Goal: Use online tool/utility: Utilize a website feature to perform a specific function

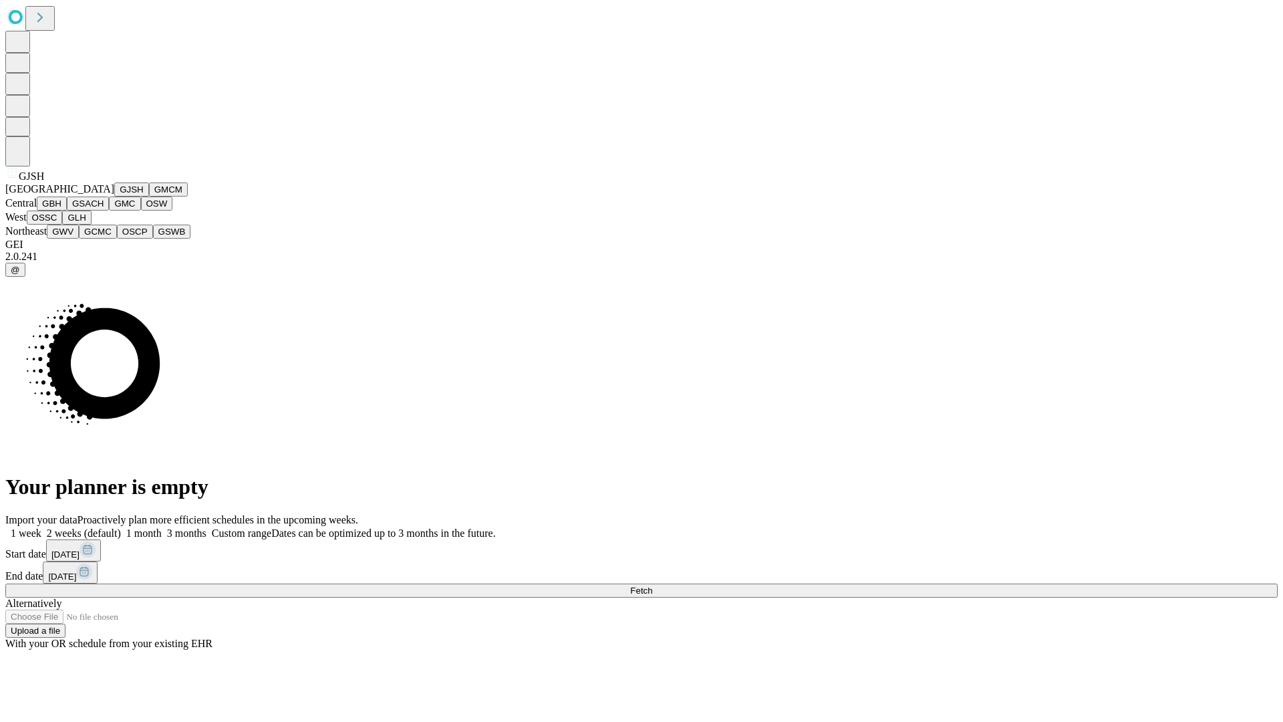
click at [114, 196] on button "GJSH" at bounding box center [131, 189] width 35 height 14
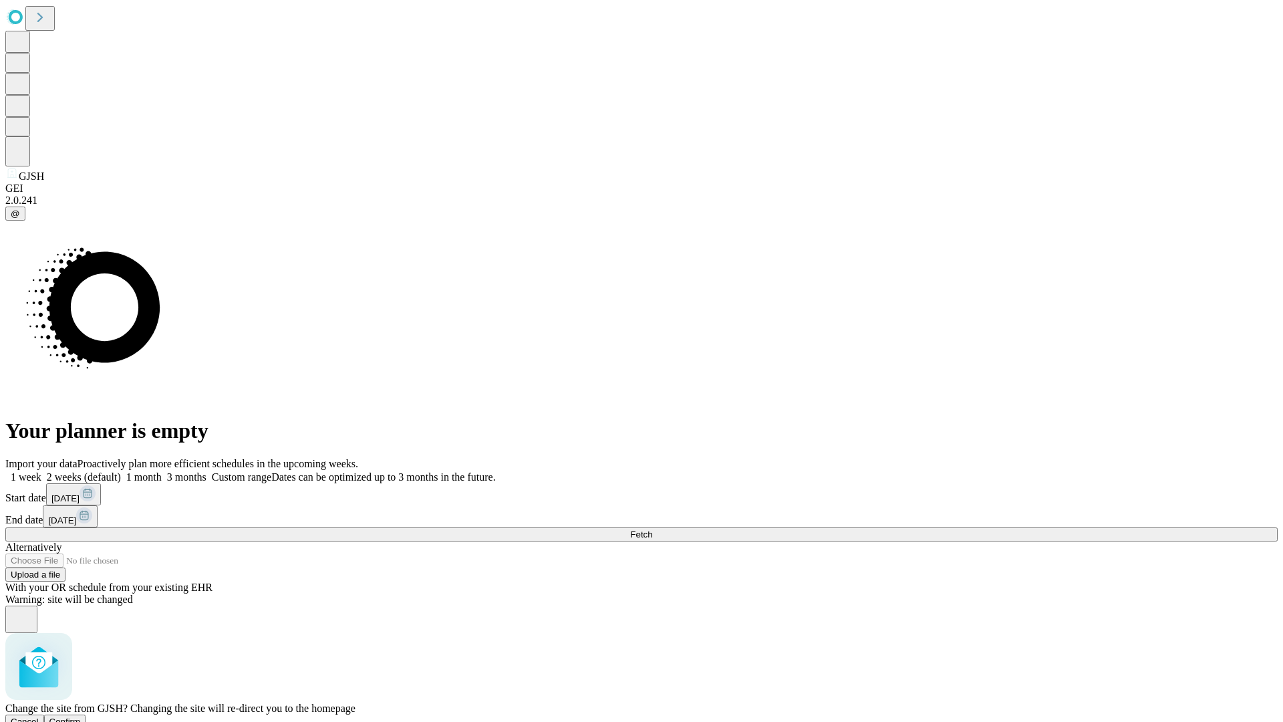
click at [81, 716] on span "Confirm" at bounding box center [64, 721] width 31 height 10
click at [121, 471] on label "2 weeks (default)" at bounding box center [81, 476] width 80 height 11
click at [652, 529] on span "Fetch" at bounding box center [641, 534] width 22 height 10
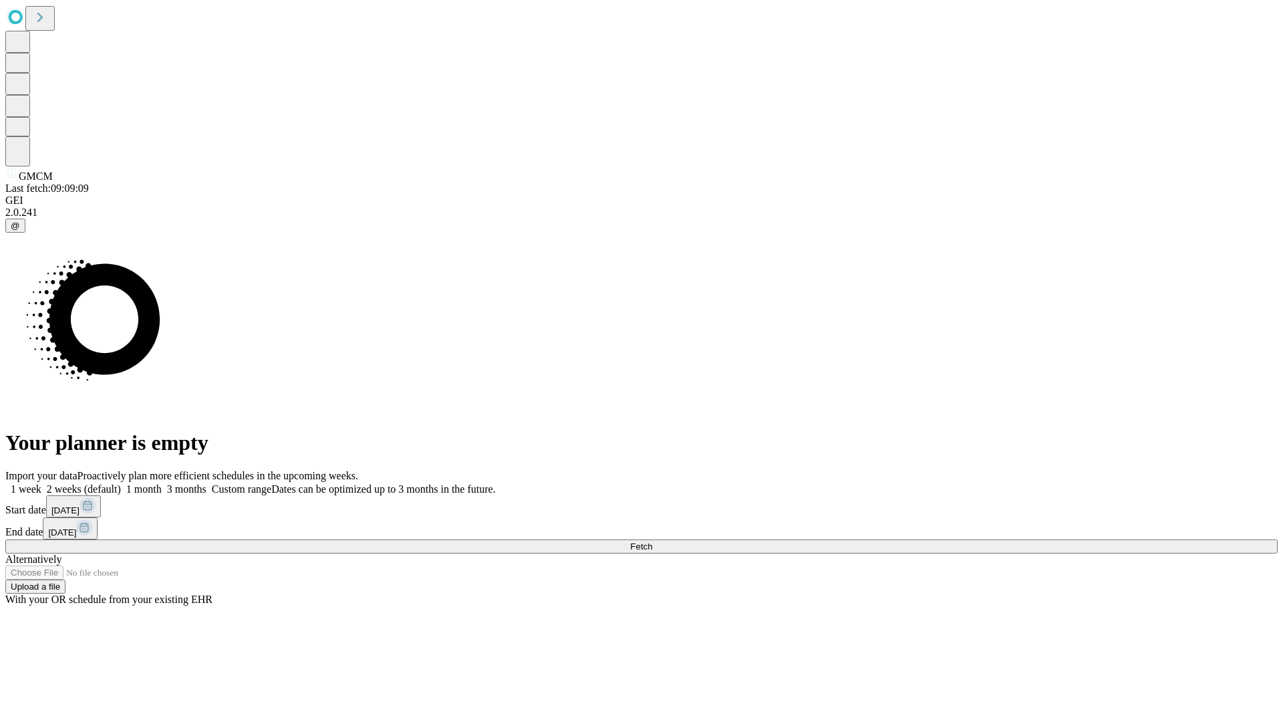
click at [121, 483] on label "2 weeks (default)" at bounding box center [81, 488] width 80 height 11
click at [652, 541] on span "Fetch" at bounding box center [641, 546] width 22 height 10
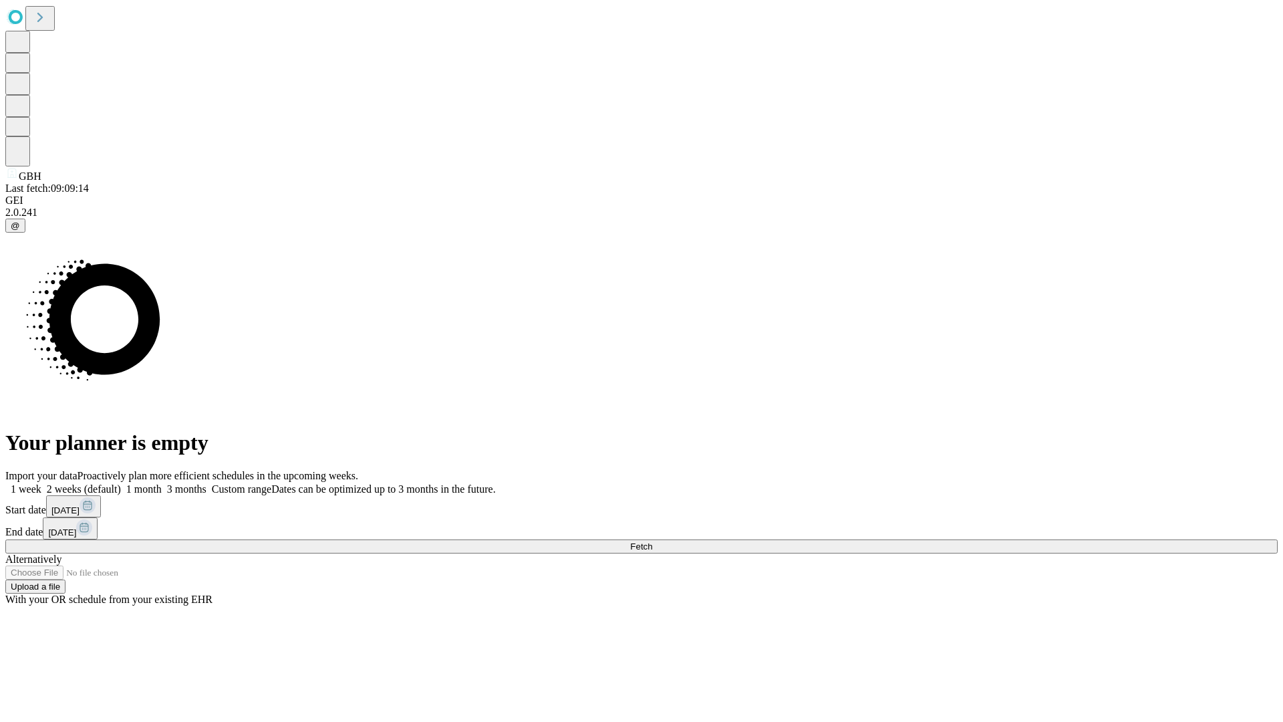
click at [121, 483] on label "2 weeks (default)" at bounding box center [81, 488] width 80 height 11
click at [652, 541] on span "Fetch" at bounding box center [641, 546] width 22 height 10
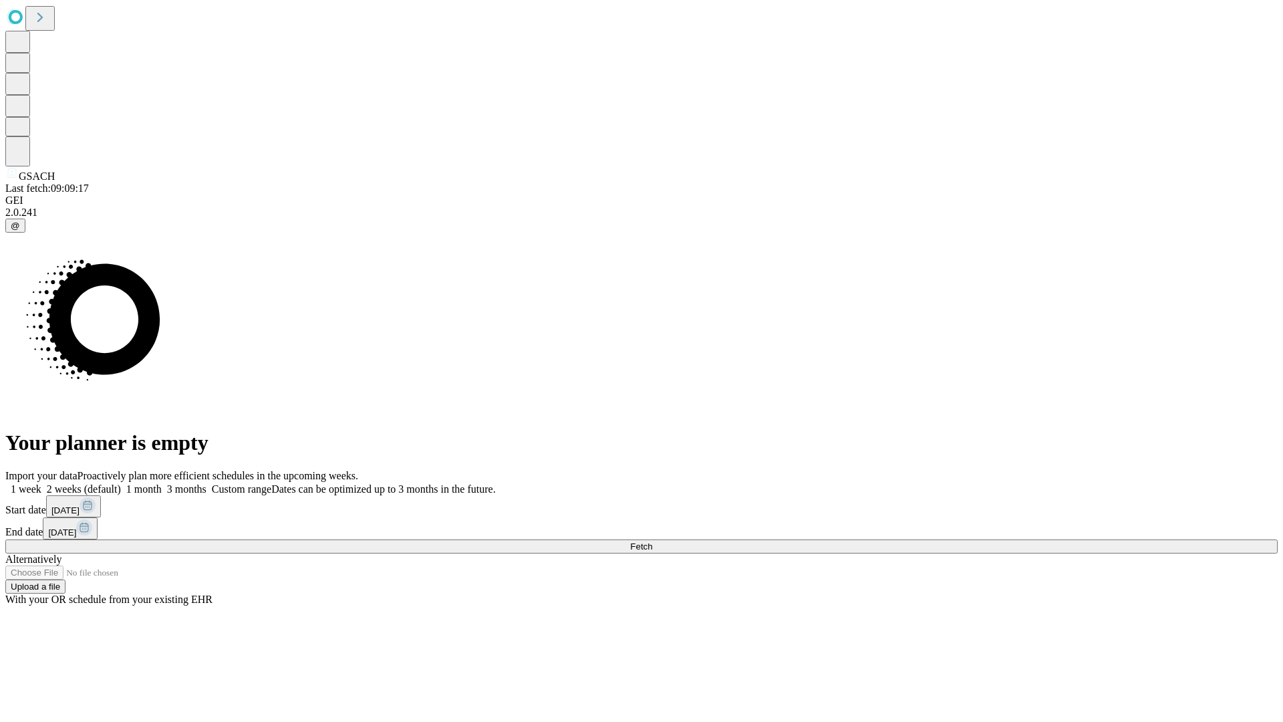
click at [121, 483] on label "2 weeks (default)" at bounding box center [81, 488] width 80 height 11
click at [652, 541] on span "Fetch" at bounding box center [641, 546] width 22 height 10
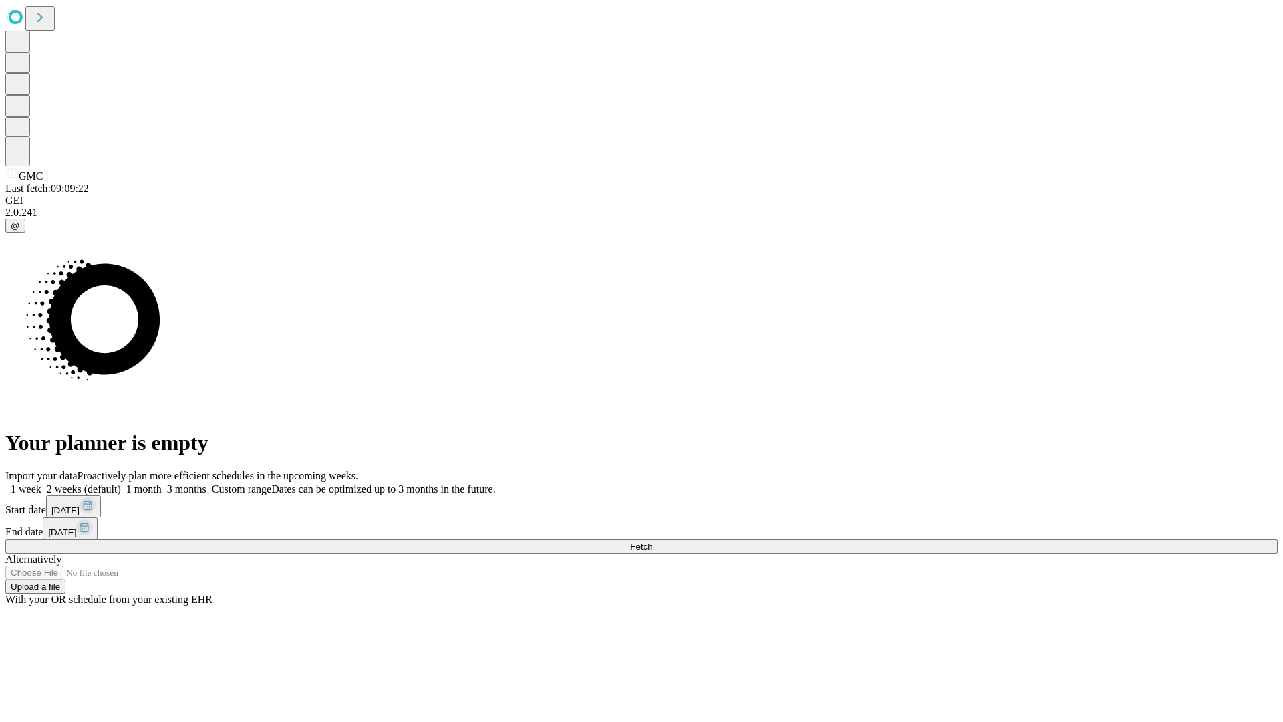
click at [121, 483] on label "2 weeks (default)" at bounding box center [81, 488] width 80 height 11
click at [652, 541] on span "Fetch" at bounding box center [641, 546] width 22 height 10
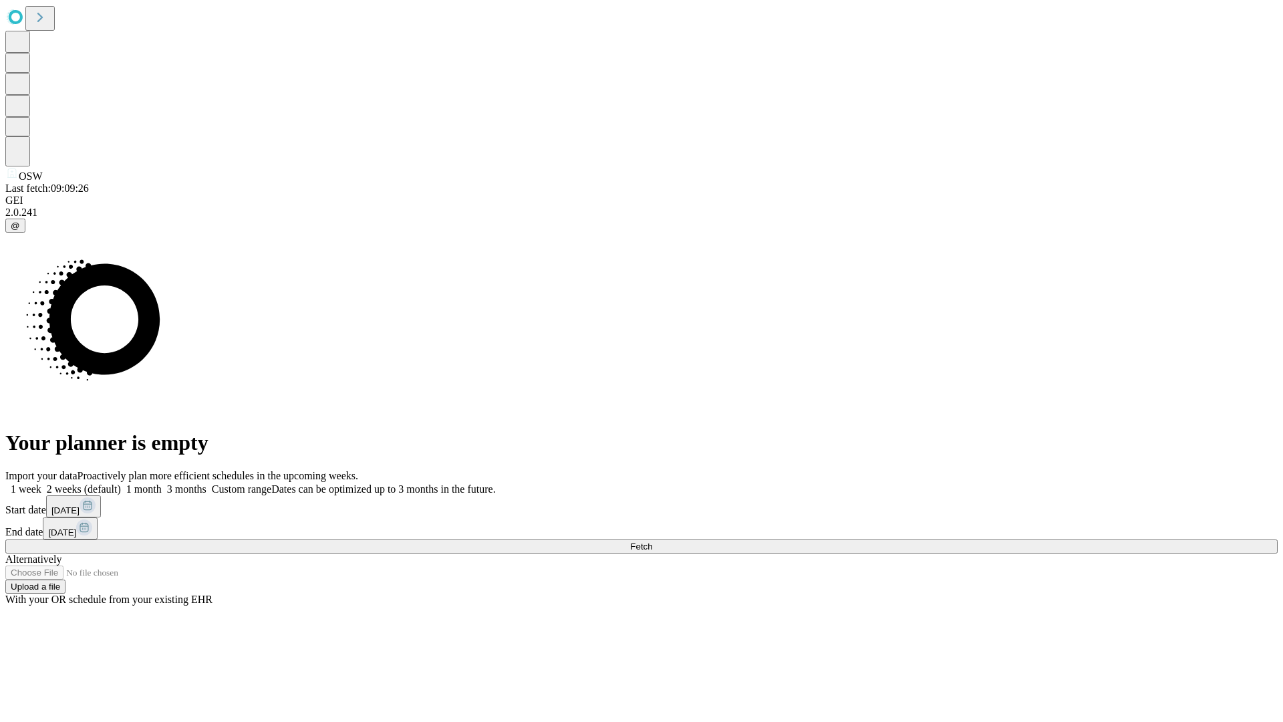
click at [121, 483] on label "2 weeks (default)" at bounding box center [81, 488] width 80 height 11
click at [652, 541] on span "Fetch" at bounding box center [641, 546] width 22 height 10
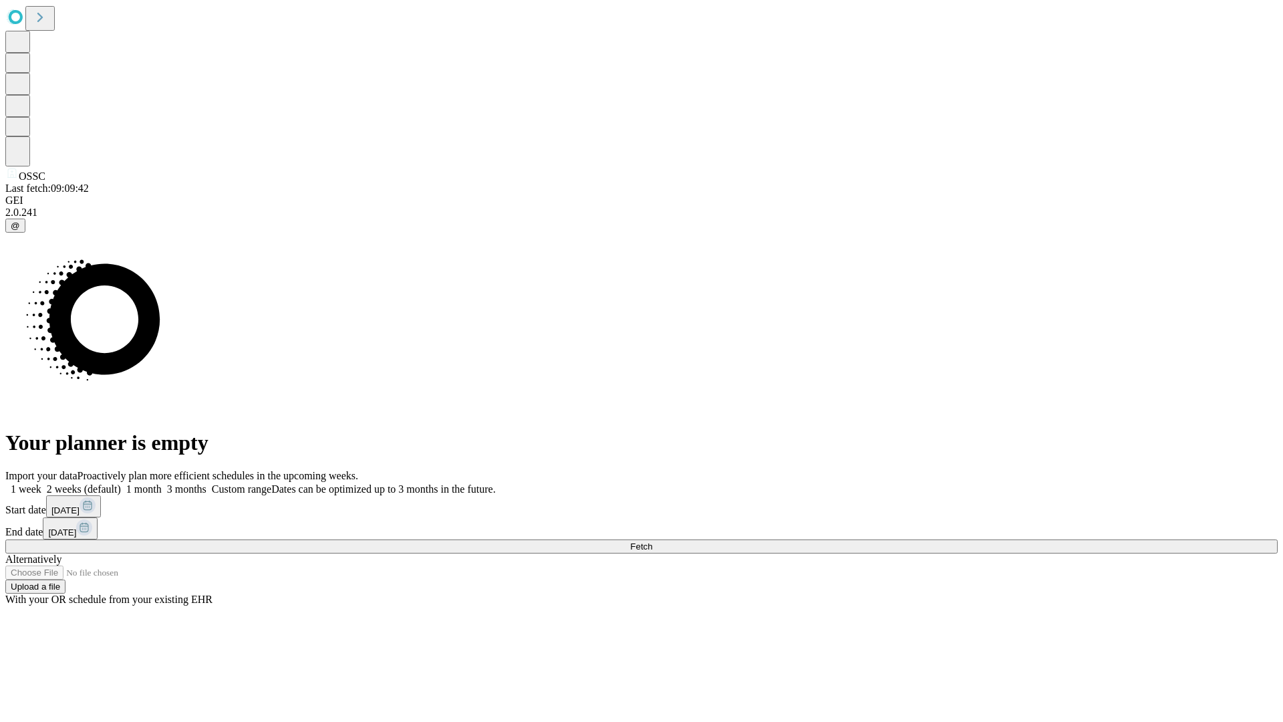
click at [121, 483] on label "2 weeks (default)" at bounding box center [81, 488] width 80 height 11
click at [652, 541] on span "Fetch" at bounding box center [641, 546] width 22 height 10
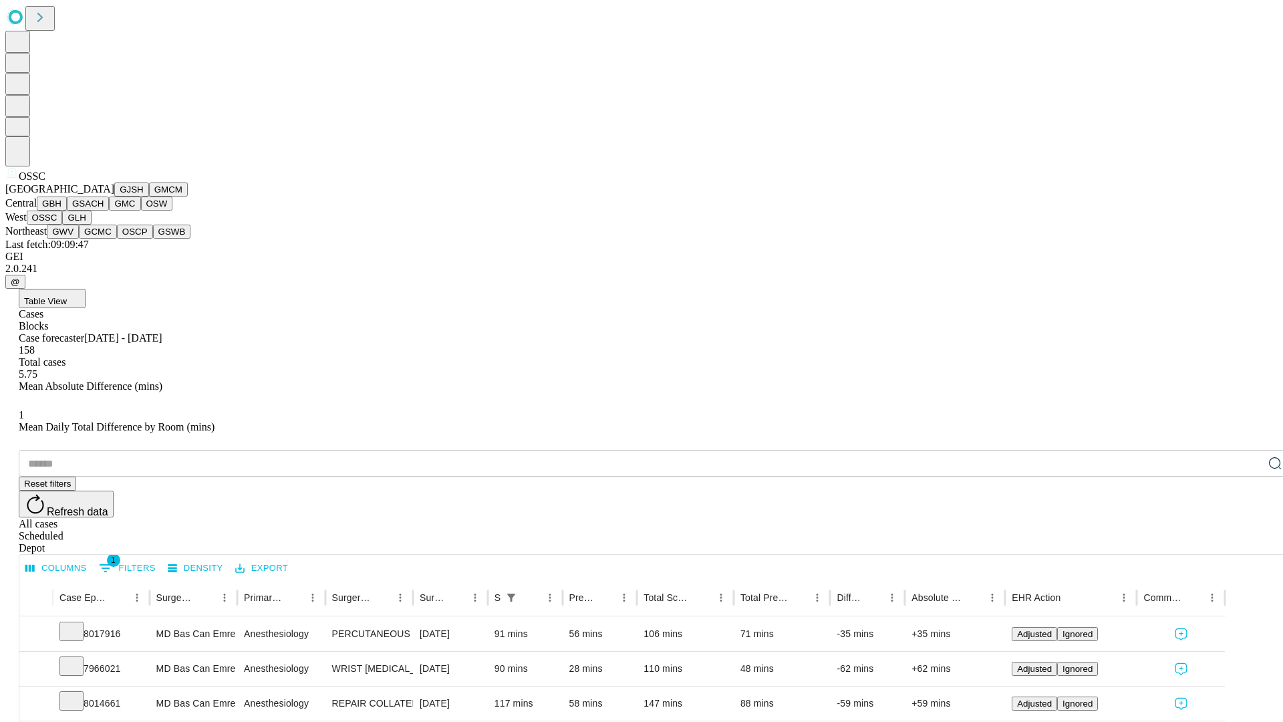
click at [91, 225] on button "GLH" at bounding box center [76, 218] width 29 height 14
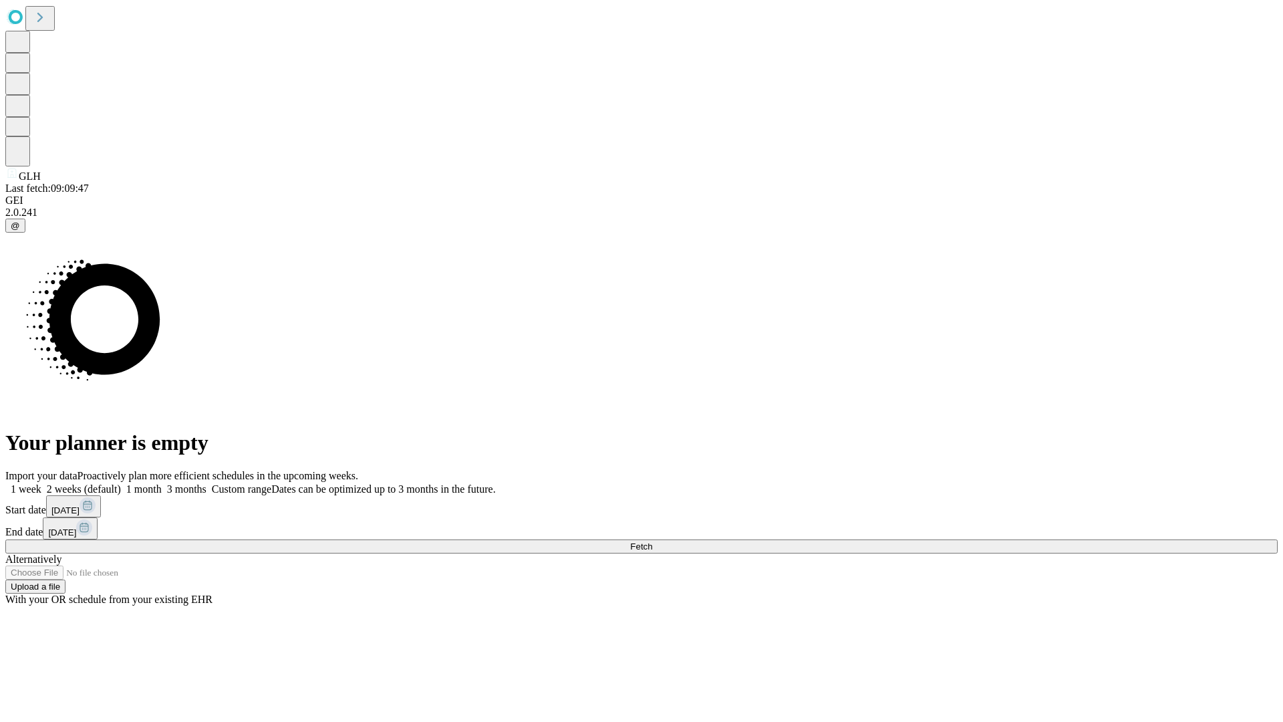
click at [121, 483] on label "2 weeks (default)" at bounding box center [81, 488] width 80 height 11
click at [652, 541] on span "Fetch" at bounding box center [641, 546] width 22 height 10
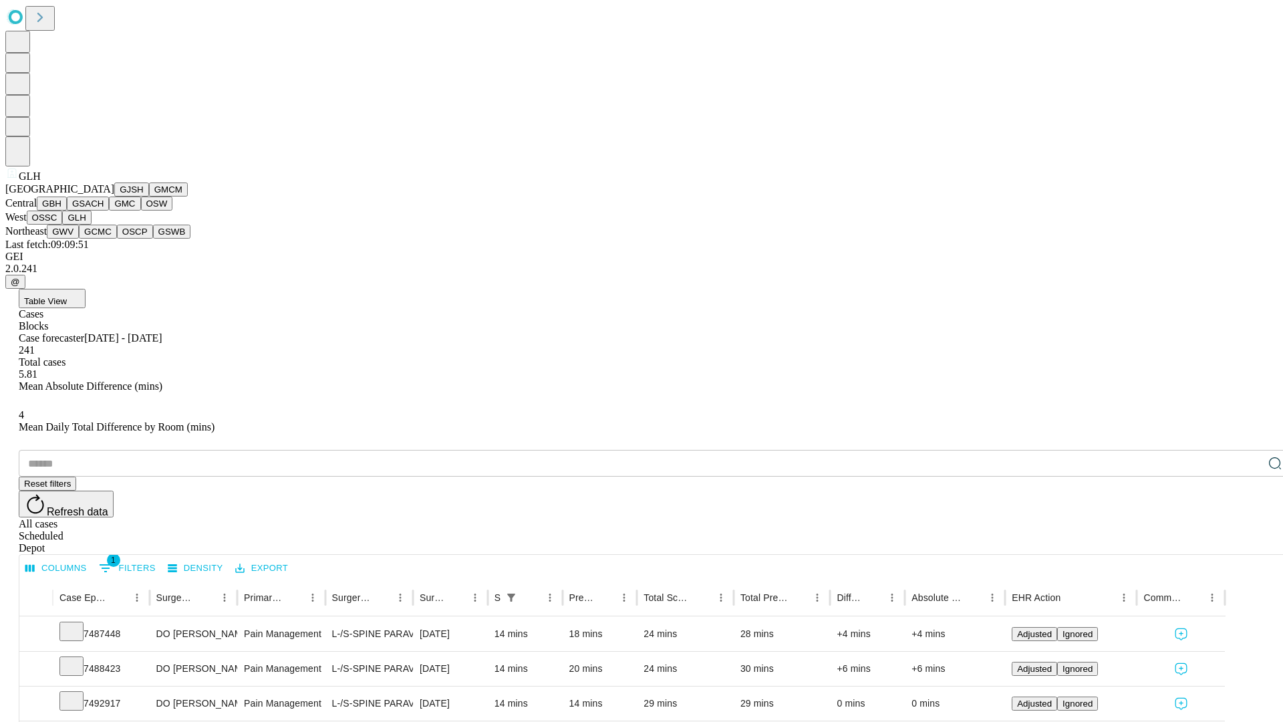
click at [79, 239] on button "GWV" at bounding box center [63, 232] width 32 height 14
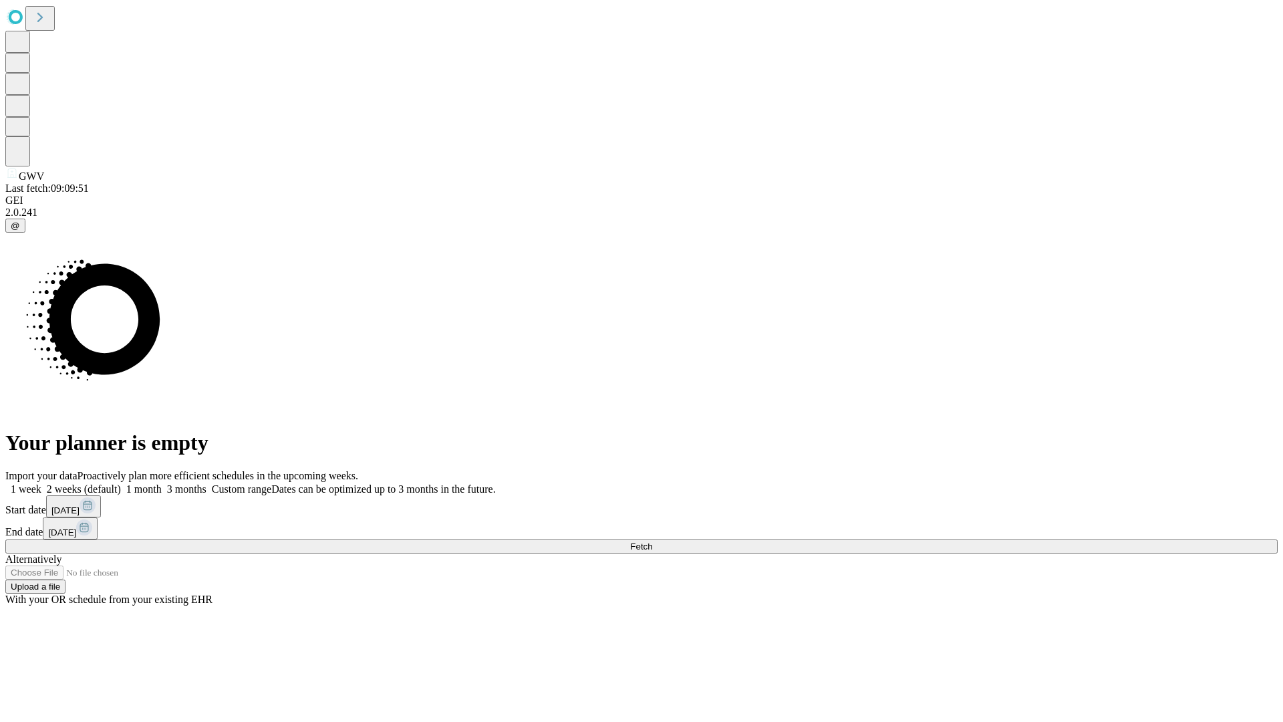
click at [121, 483] on label "2 weeks (default)" at bounding box center [81, 488] width 80 height 11
click at [652, 541] on span "Fetch" at bounding box center [641, 546] width 22 height 10
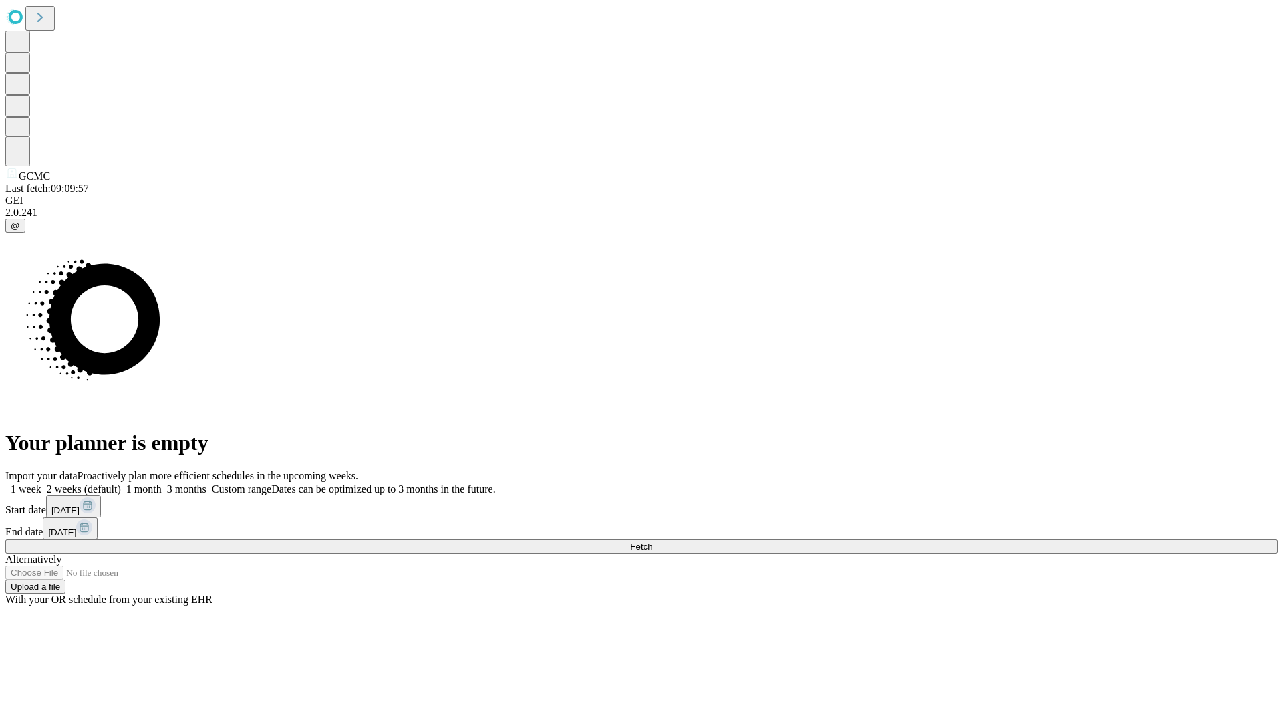
click at [121, 483] on label "2 weeks (default)" at bounding box center [81, 488] width 80 height 11
click at [652, 541] on span "Fetch" at bounding box center [641, 546] width 22 height 10
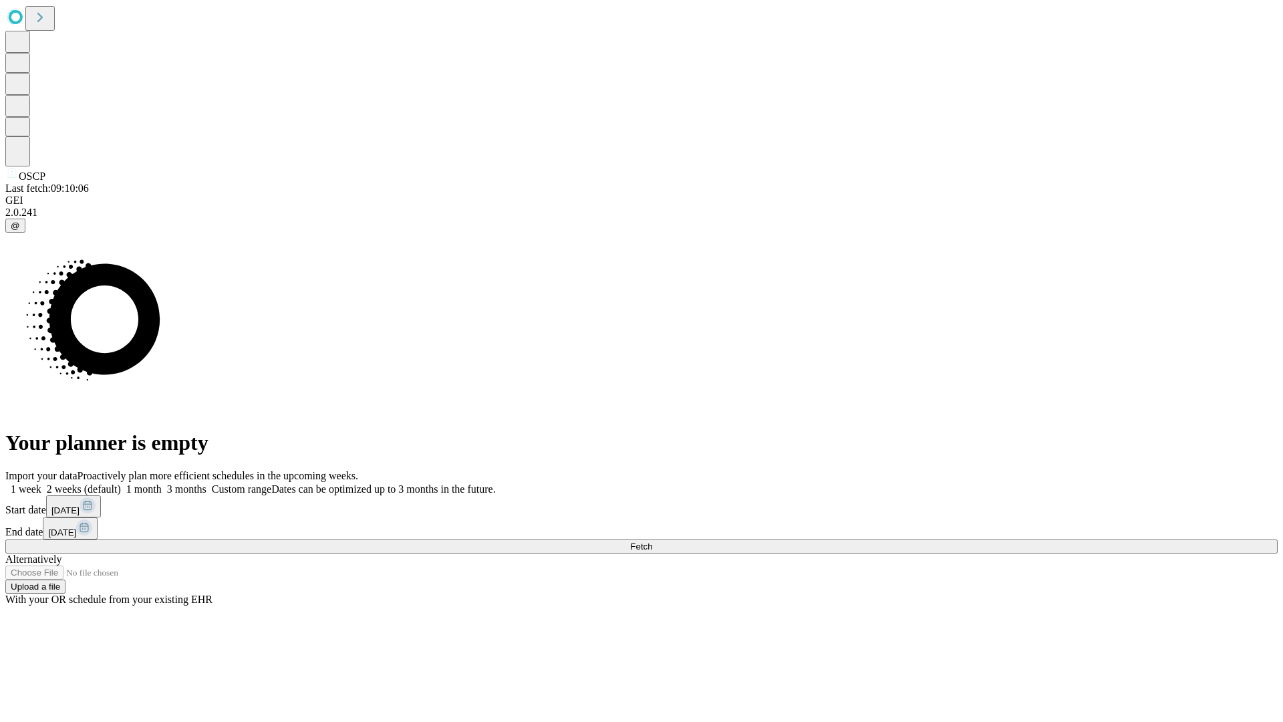
click at [121, 483] on label "2 weeks (default)" at bounding box center [81, 488] width 80 height 11
click at [652, 541] on span "Fetch" at bounding box center [641, 546] width 22 height 10
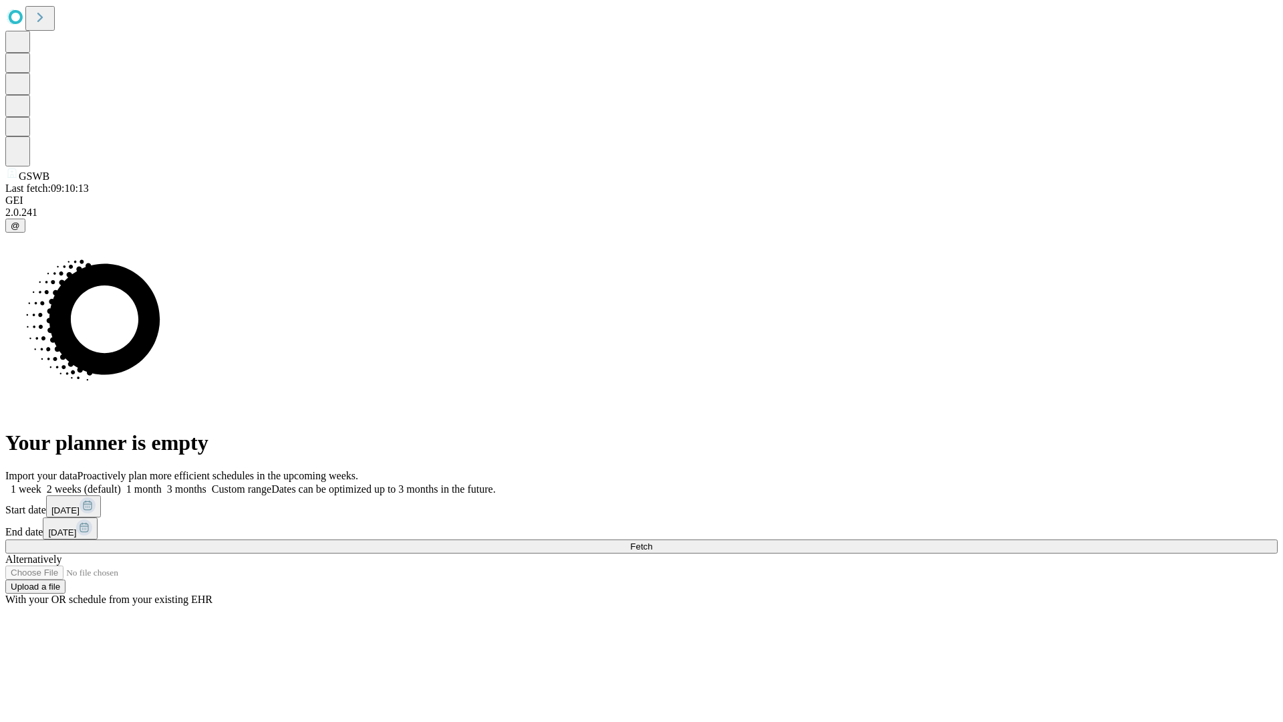
click at [121, 483] on label "2 weeks (default)" at bounding box center [81, 488] width 80 height 11
click at [652, 541] on span "Fetch" at bounding box center [641, 546] width 22 height 10
